Goal: Transaction & Acquisition: Purchase product/service

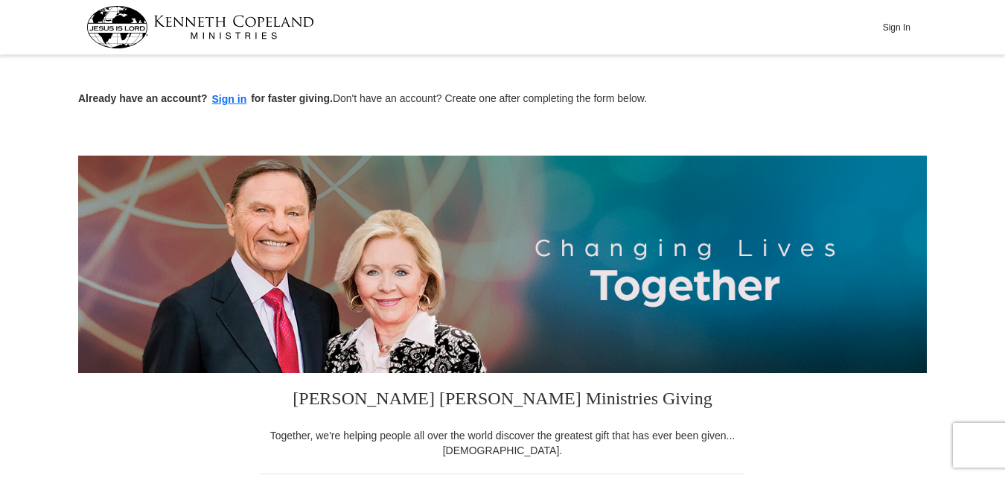
click at [233, 98] on button "Sign in" at bounding box center [230, 99] width 44 height 17
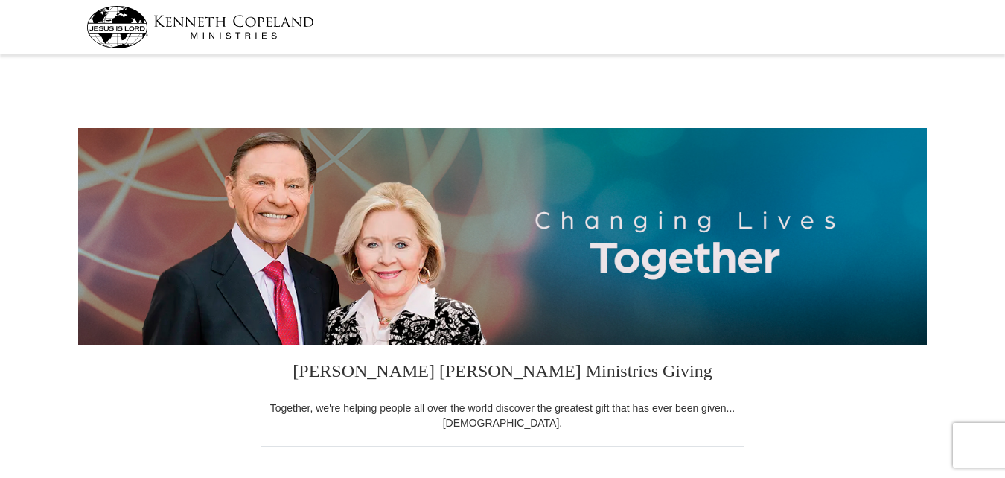
select select "AR"
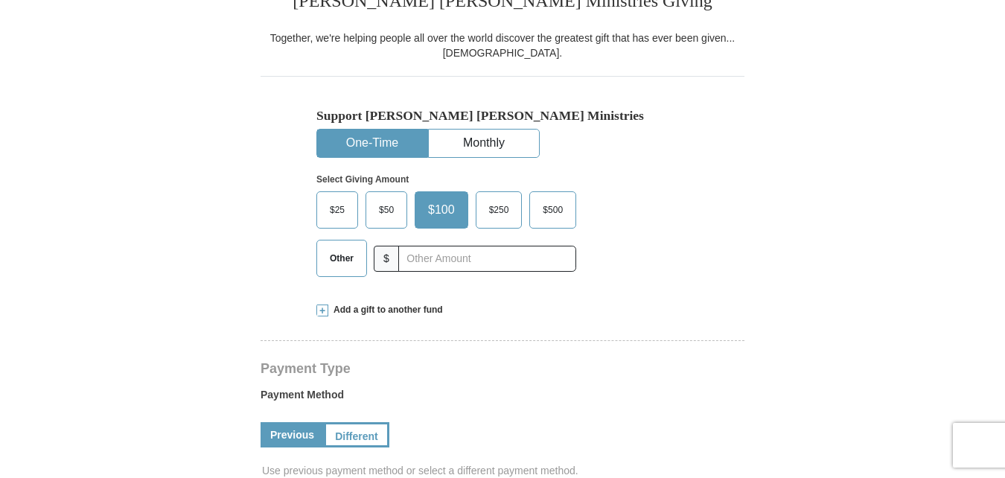
scroll to position [371, 0]
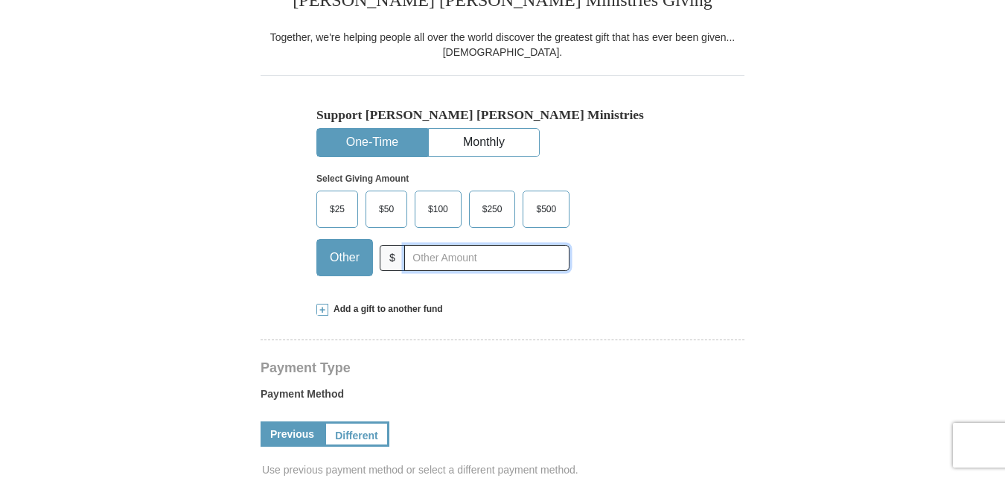
click at [407, 258] on input "text" at bounding box center [486, 258] width 165 height 26
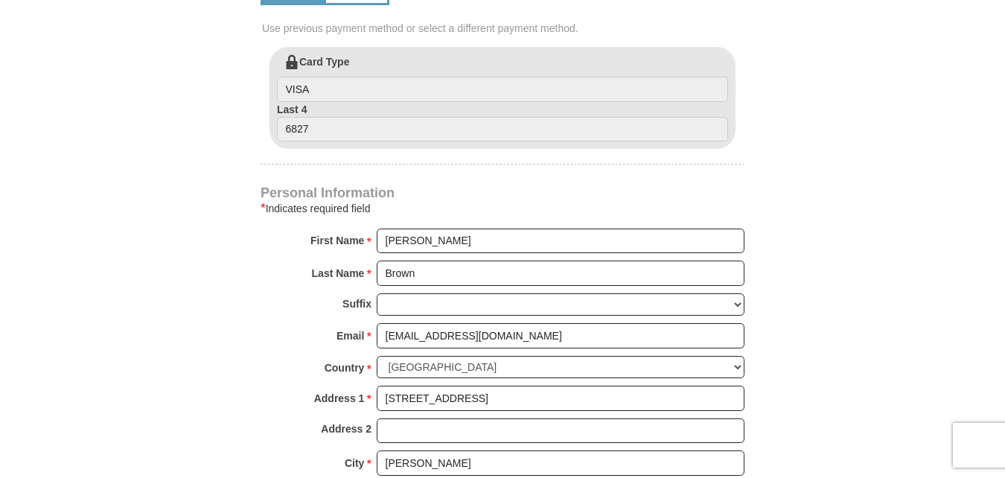
scroll to position [819, 0]
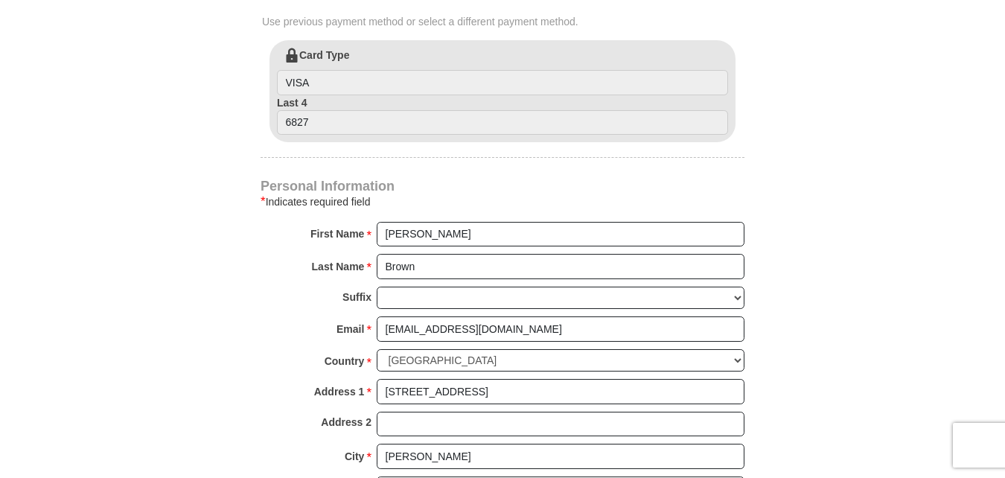
type input "200.00"
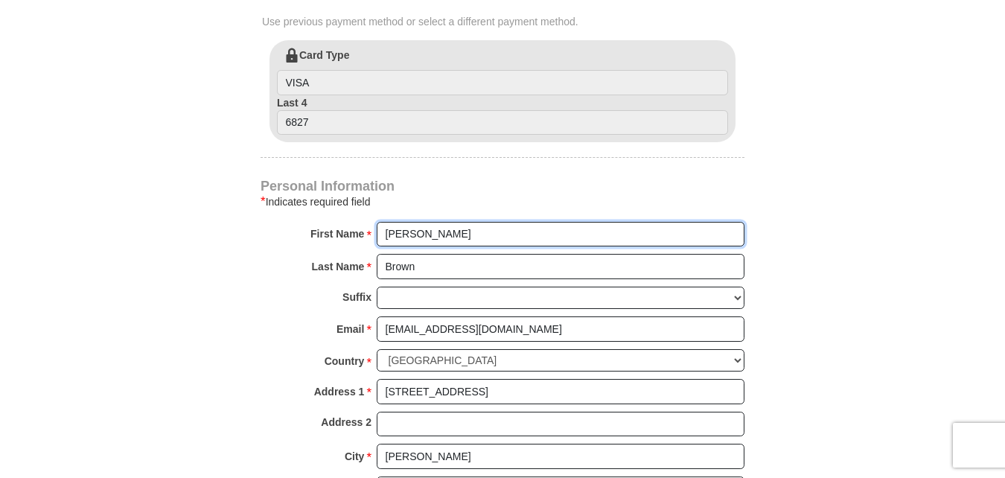
click at [414, 234] on input "[PERSON_NAME]" at bounding box center [561, 234] width 368 height 25
type input "[PERSON_NAME] A"
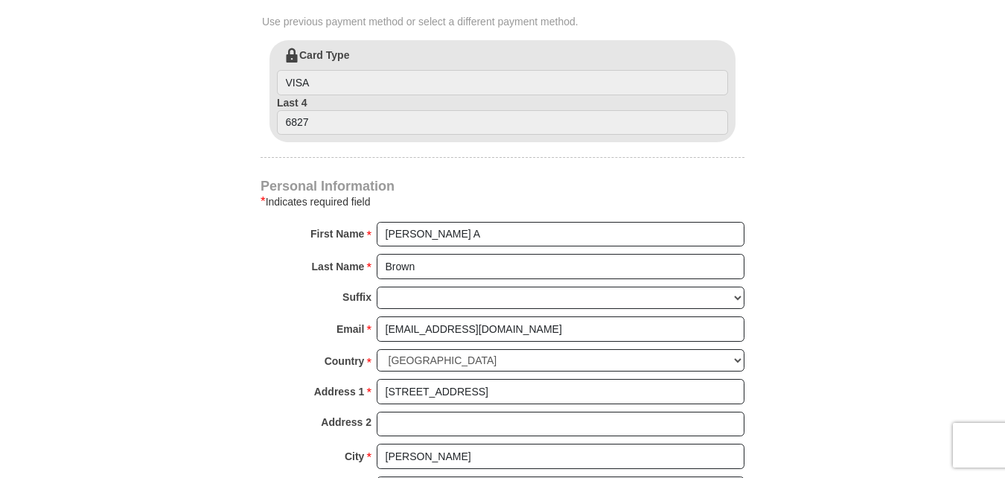
click at [850, 153] on form "[PERSON_NAME] [PERSON_NAME] Ministries Giving Together, we're helping people al…" at bounding box center [502, 42] width 849 height 1604
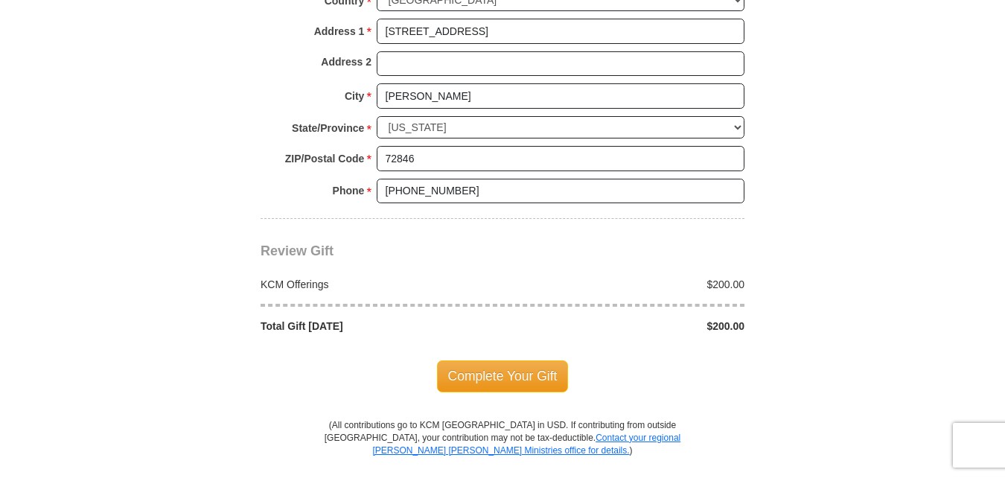
scroll to position [1197, 0]
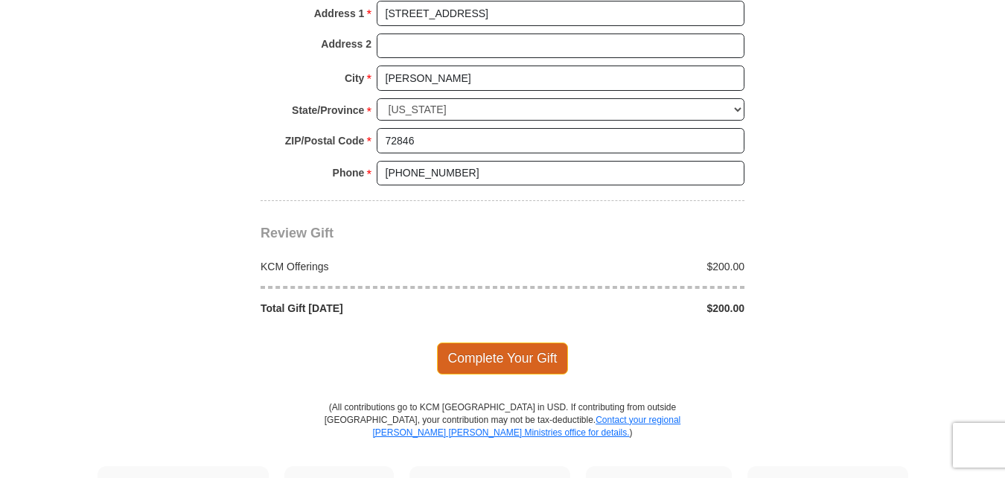
click at [527, 351] on span "Complete Your Gift" at bounding box center [503, 358] width 132 height 31
